Goal: Task Accomplishment & Management: Manage account settings

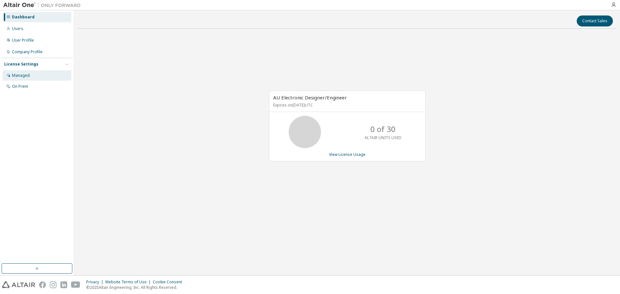
click at [14, 75] on div "Managed" at bounding box center [21, 75] width 18 height 5
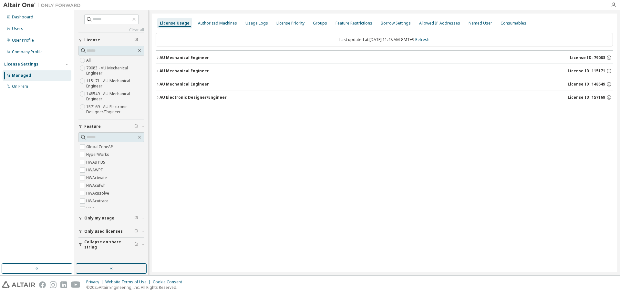
click at [157, 85] on icon "button" at bounding box center [158, 84] width 4 height 4
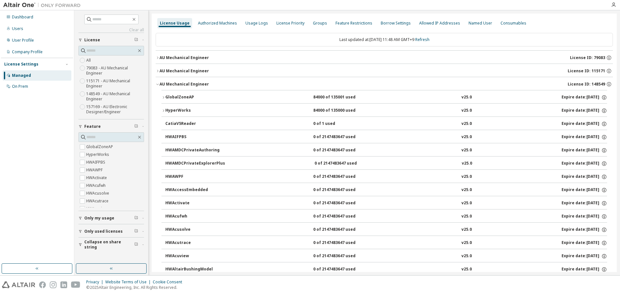
click at [158, 85] on icon "button" at bounding box center [157, 84] width 2 height 1
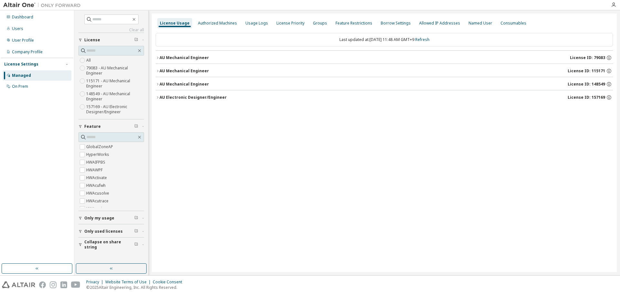
click at [159, 100] on button "AU Electronic Designer/Engineer License ID: 157169" at bounding box center [384, 97] width 457 height 14
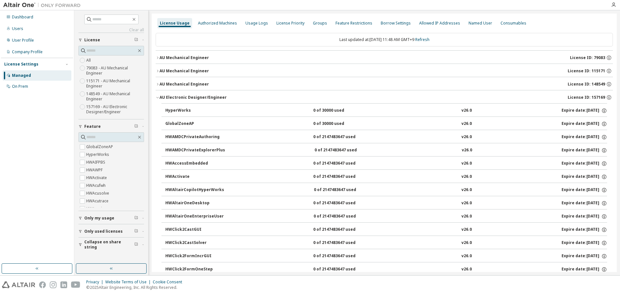
click at [159, 100] on button "AU Electronic Designer/Engineer License ID: 157169" at bounding box center [384, 97] width 457 height 14
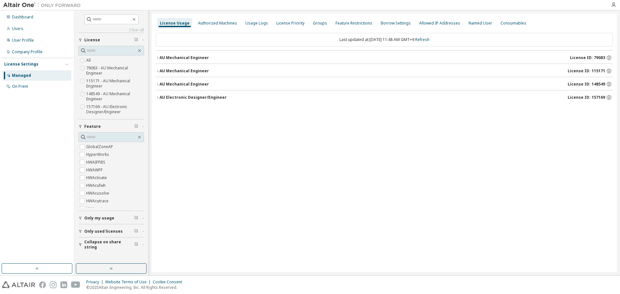
click at [158, 57] on icon "button" at bounding box center [158, 58] width 4 height 4
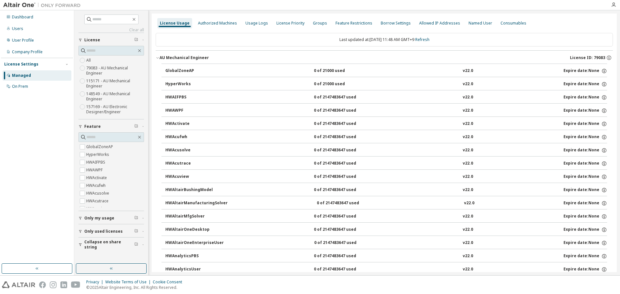
click at [158, 57] on icon "button" at bounding box center [158, 58] width 4 height 4
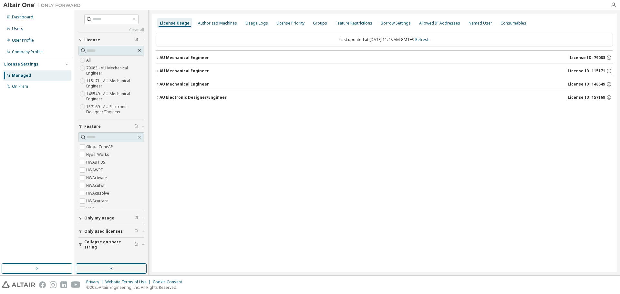
click at [158, 70] on icon "button" at bounding box center [158, 71] width 4 height 4
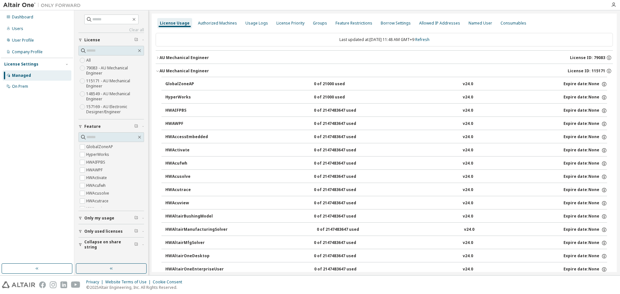
click at [158, 70] on icon "button" at bounding box center [158, 71] width 4 height 4
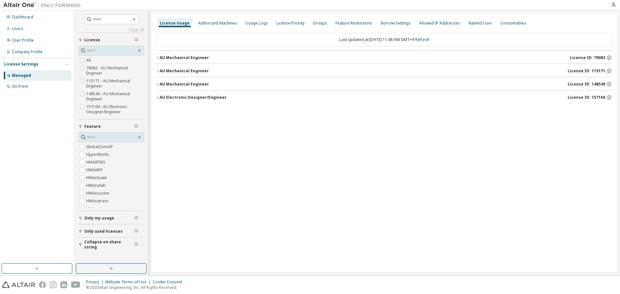
click at [158, 82] on icon "button" at bounding box center [158, 84] width 4 height 4
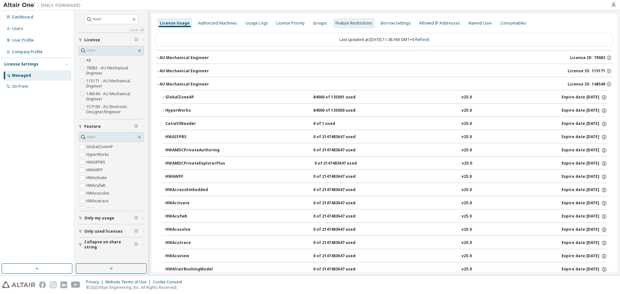
click at [351, 25] on div "Feature Restrictions" at bounding box center [354, 23] width 37 height 5
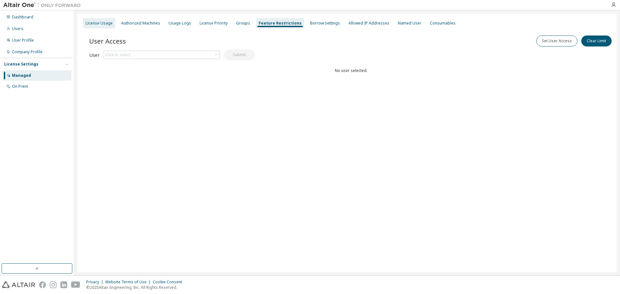
click at [100, 26] on div "License Usage" at bounding box center [99, 23] width 32 height 10
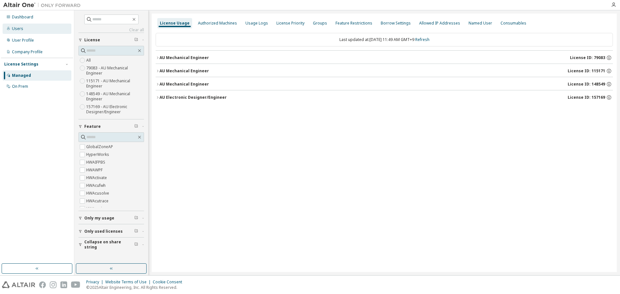
click at [20, 29] on div "Users" at bounding box center [17, 28] width 11 height 5
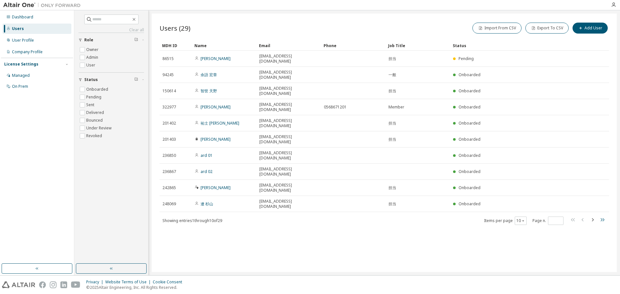
click at [604, 218] on icon "button" at bounding box center [603, 219] width 4 height 3
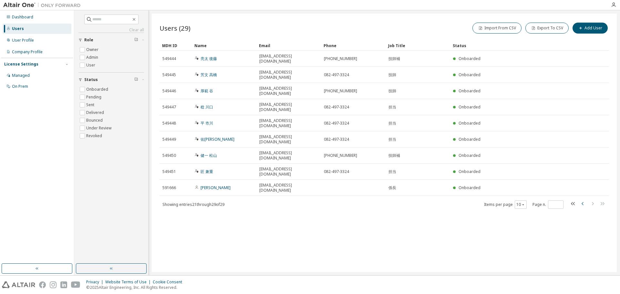
click at [584, 200] on icon "button" at bounding box center [583, 204] width 8 height 8
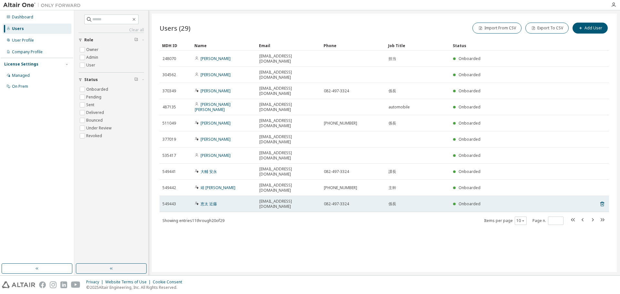
click at [233, 202] on div "恵太 近藤" at bounding box center [224, 204] width 59 height 5
click at [211, 201] on link "恵太 近藤" at bounding box center [209, 203] width 16 height 5
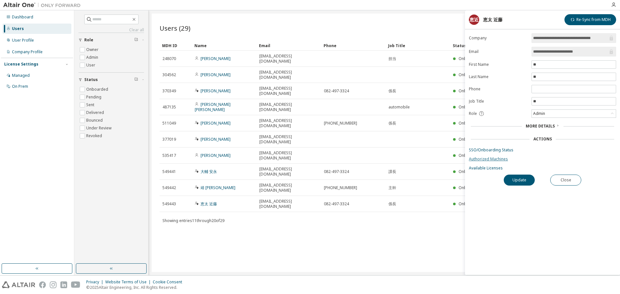
click at [488, 161] on link "Authorized Machines" at bounding box center [542, 159] width 147 height 5
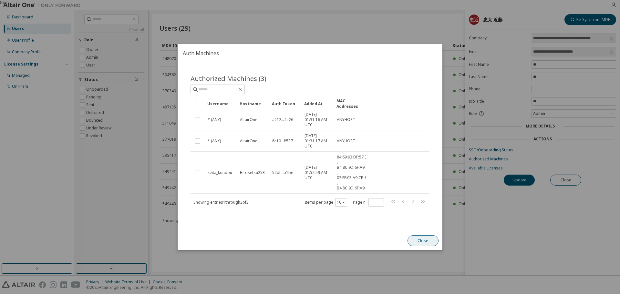
click at [425, 242] on button "Close" at bounding box center [423, 240] width 31 height 11
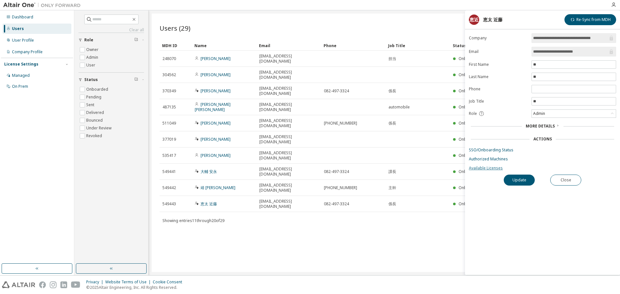
click at [484, 169] on link "Available Licenses" at bounding box center [542, 168] width 147 height 5
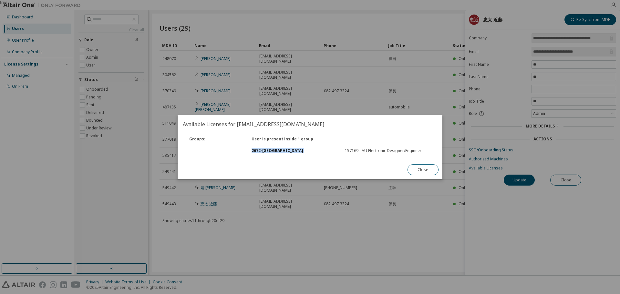
drag, startPoint x: 341, startPoint y: 152, endPoint x: 424, endPoint y: 143, distance: 83.8
click at [424, 143] on div "Groups : User is present inside 1 group 2672 - Hiroshima 157169 - AU Electronic…" at bounding box center [310, 144] width 262 height 23
click at [427, 166] on button "Close" at bounding box center [423, 169] width 31 height 11
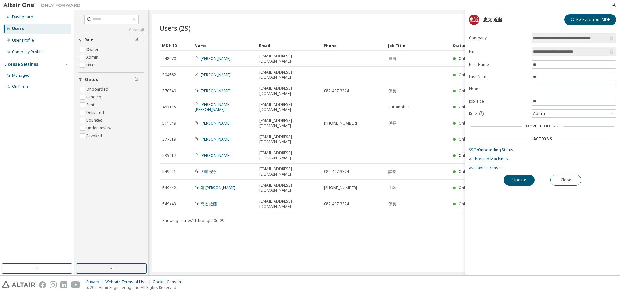
click at [306, 192] on div "Users (29) Import From CSV Export To CSV Add User Clear Load Save Save As Field…" at bounding box center [384, 143] width 465 height 259
click at [327, 24] on div "Users (29) Import From CSV Export To CSV Add User" at bounding box center [385, 28] width 450 height 14
click at [559, 180] on button "Close" at bounding box center [565, 180] width 31 height 11
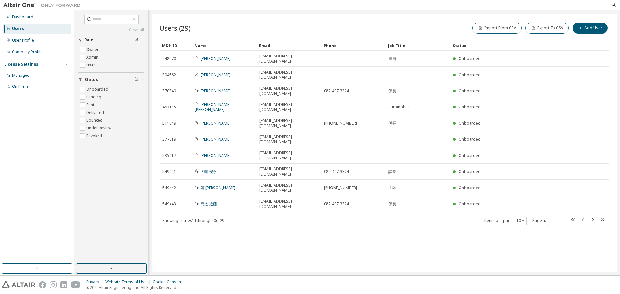
click at [582, 216] on icon "button" at bounding box center [583, 220] width 8 height 8
click at [595, 216] on icon "button" at bounding box center [593, 220] width 8 height 8
click at [582, 216] on icon "button" at bounding box center [583, 220] width 8 height 8
click at [591, 216] on icon "button" at bounding box center [593, 220] width 8 height 8
click at [580, 216] on icon "button" at bounding box center [583, 220] width 8 height 8
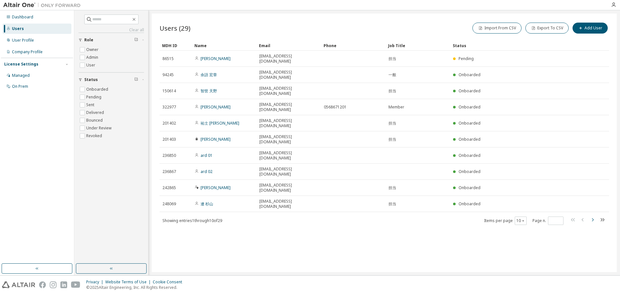
click at [592, 216] on icon "button" at bounding box center [593, 220] width 8 height 8
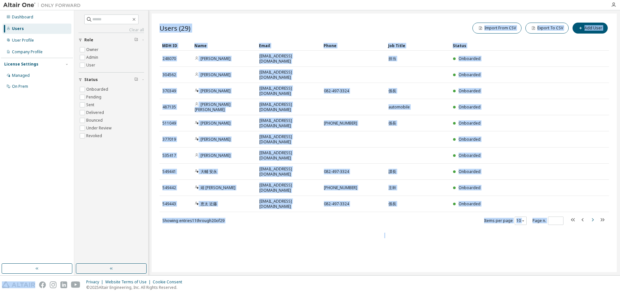
click at [592, 216] on icon "button" at bounding box center [593, 220] width 8 height 8
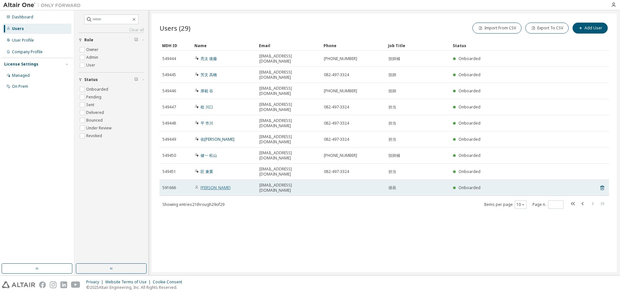
click at [209, 185] on link "辰紀 小菅" at bounding box center [216, 187] width 30 height 5
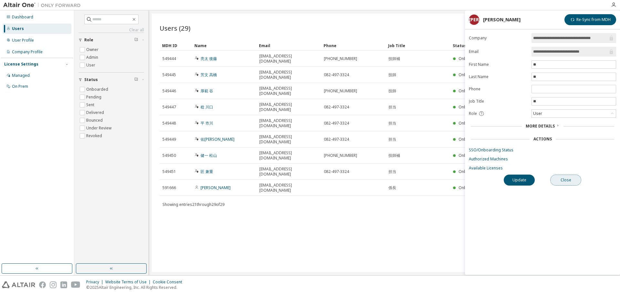
click at [572, 180] on button "Close" at bounding box center [565, 180] width 31 height 11
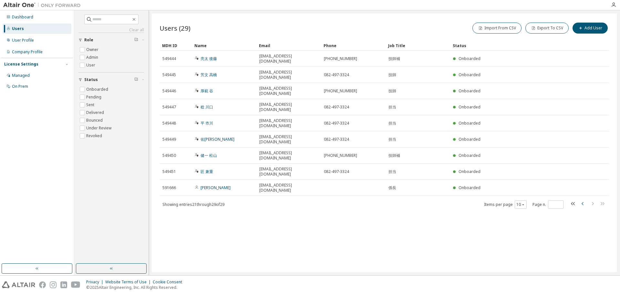
click at [581, 200] on icon "button" at bounding box center [583, 204] width 8 height 8
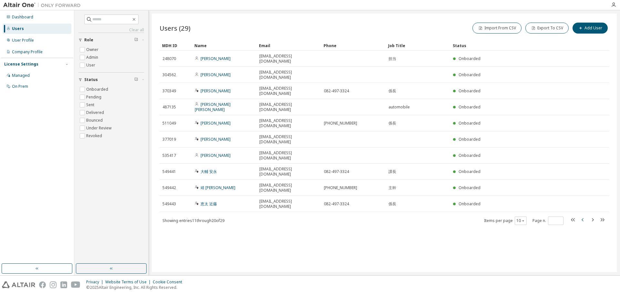
click at [581, 196] on tr "549443 恵太 近藤 keita_kondou@imasen.co.jp 082-497-3324 係長 Onboarded" at bounding box center [385, 204] width 450 height 16
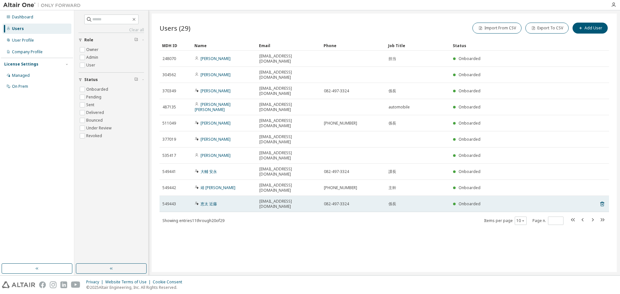
click at [579, 196] on tr "549443 恵太 近藤 keita_kondou@imasen.co.jp 082-497-3324 係長 Onboarded" at bounding box center [385, 204] width 450 height 16
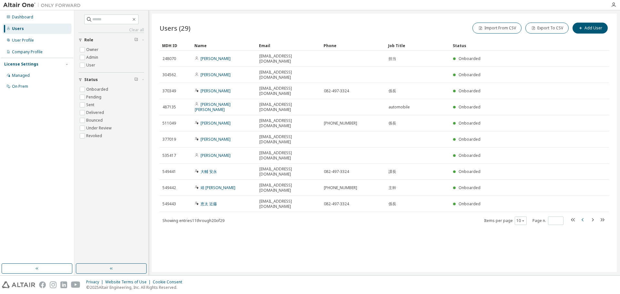
click at [583, 216] on icon "button" at bounding box center [583, 220] width 8 height 8
type input "*"
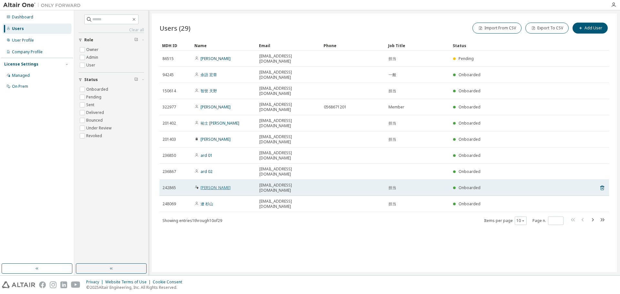
click at [211, 185] on link "Hirofumi Noto" at bounding box center [216, 187] width 30 height 5
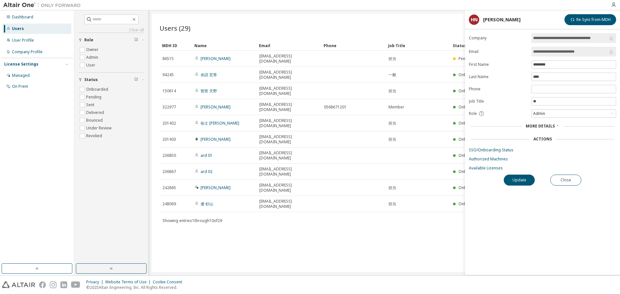
click at [546, 126] on span "More Details" at bounding box center [540, 125] width 29 height 5
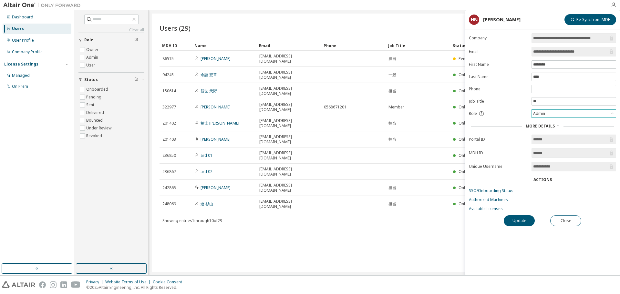
click at [549, 114] on div "Admin" at bounding box center [574, 114] width 84 height 8
